Goal: Task Accomplishment & Management: Complete application form

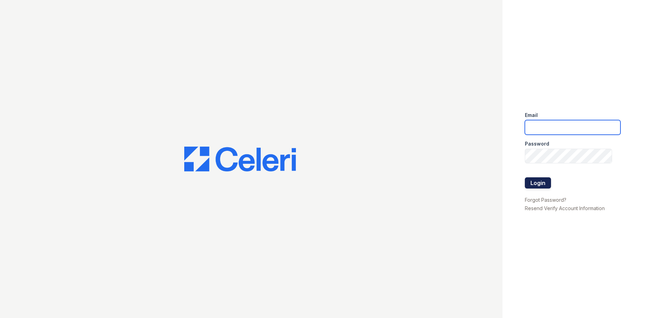
type input "[EMAIL_ADDRESS][DOMAIN_NAME]"
click at [541, 181] on button "Login" at bounding box center [538, 182] width 26 height 11
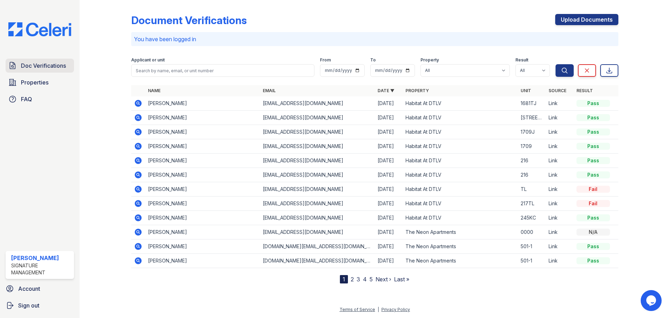
click at [49, 63] on span "Doc Verifications" at bounding box center [43, 65] width 45 height 8
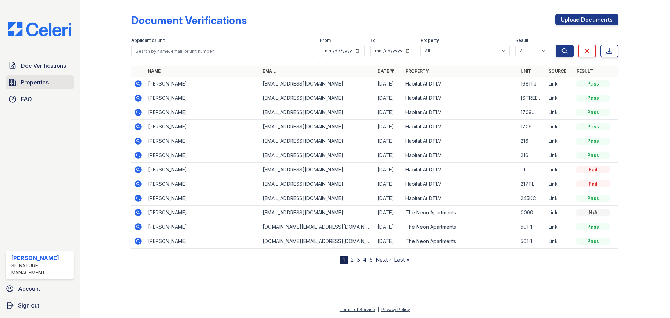
click at [33, 85] on span "Properties" at bounding box center [35, 82] width 28 height 8
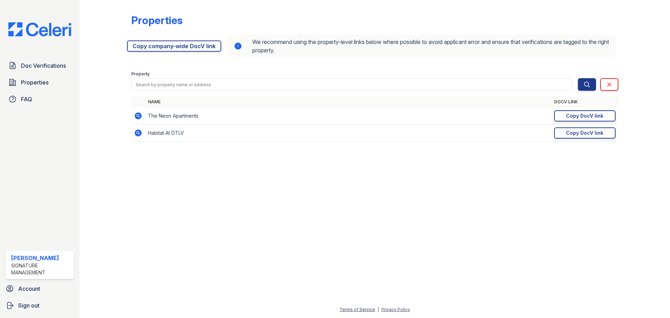
click at [233, 180] on div at bounding box center [375, 233] width 568 height 146
click at [576, 131] on div "Copy DocV link" at bounding box center [584, 132] width 37 height 7
click at [53, 62] on span "Doc Verifications" at bounding box center [43, 65] width 45 height 8
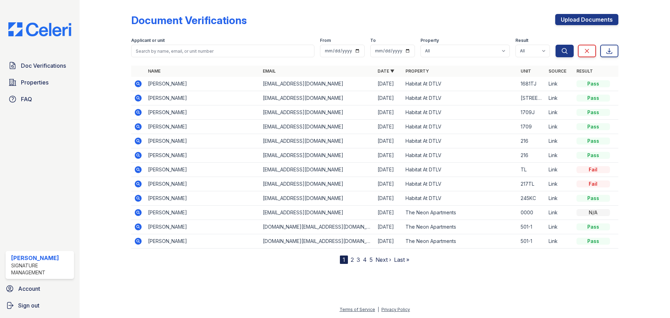
click at [237, 20] on div "Document Verifications" at bounding box center [189, 20] width 116 height 13
click at [229, 20] on div "Document Verifications" at bounding box center [189, 20] width 116 height 13
click at [225, 20] on div "Document Verifications" at bounding box center [189, 20] width 116 height 13
click at [208, 20] on div "Document Verifications" at bounding box center [189, 20] width 116 height 13
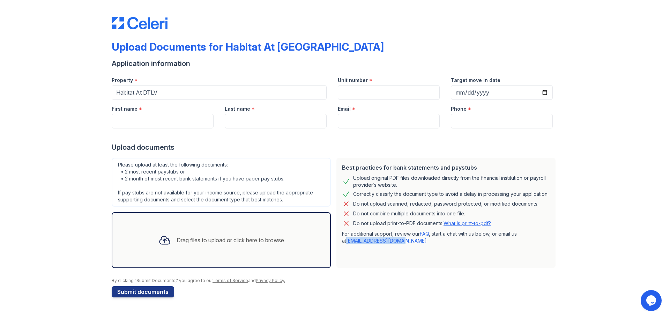
drag, startPoint x: 397, startPoint y: 242, endPoint x: 341, endPoint y: 240, distance: 56.6
click at [341, 240] on div "Best practices for bank statements and paystubs Upload original PDF files downl…" at bounding box center [445, 213] width 219 height 110
click at [588, 198] on div "Upload Documents for Habitat At DTLV Application information Property * Habitat…" at bounding box center [335, 155] width 648 height 311
